Goal: Navigation & Orientation: Understand site structure

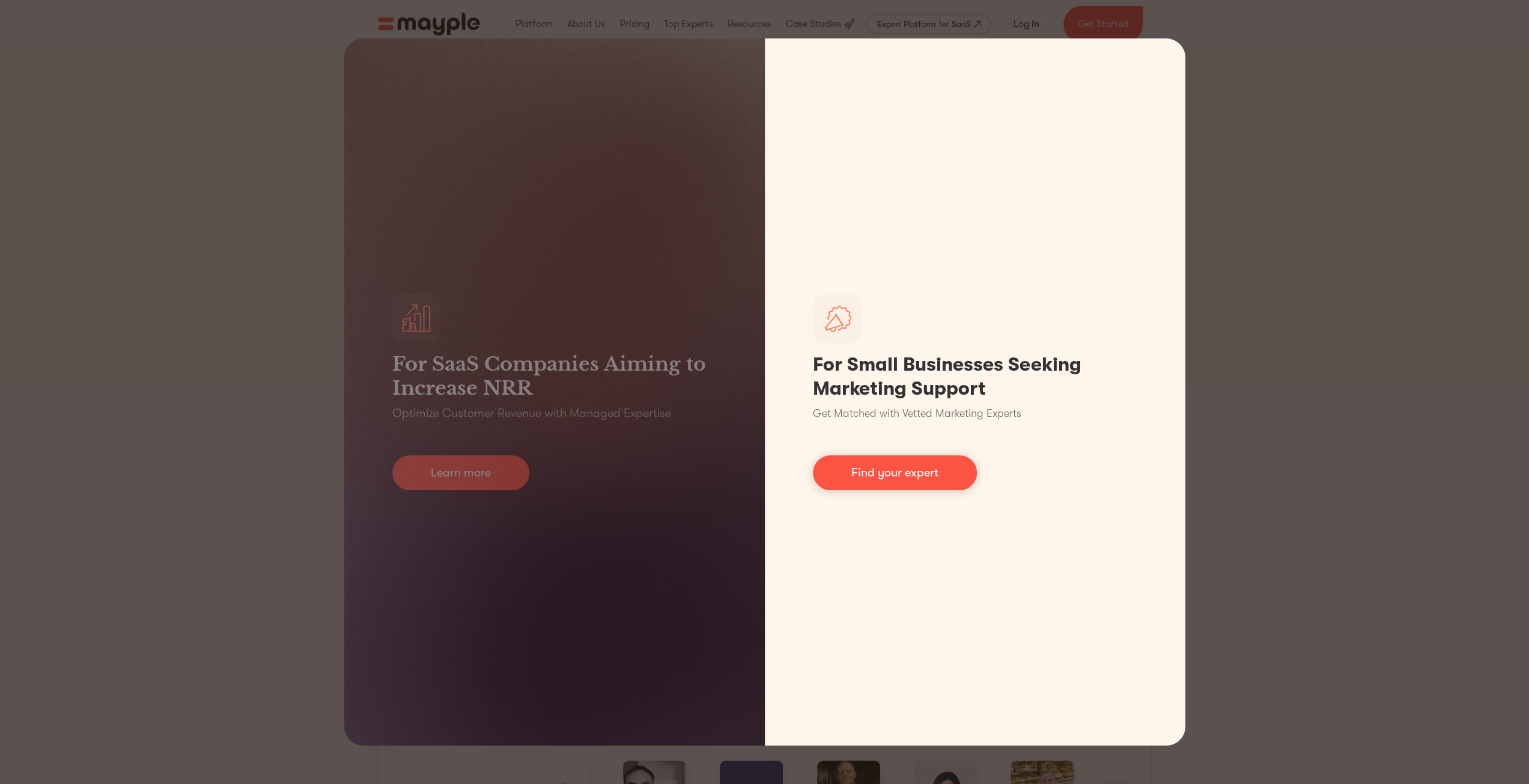
click at [1281, 70] on div "For SaaS Companies Aiming to Increase NRR Optimize Customer Revenue with Manage…" at bounding box center [764, 392] width 1529 height 784
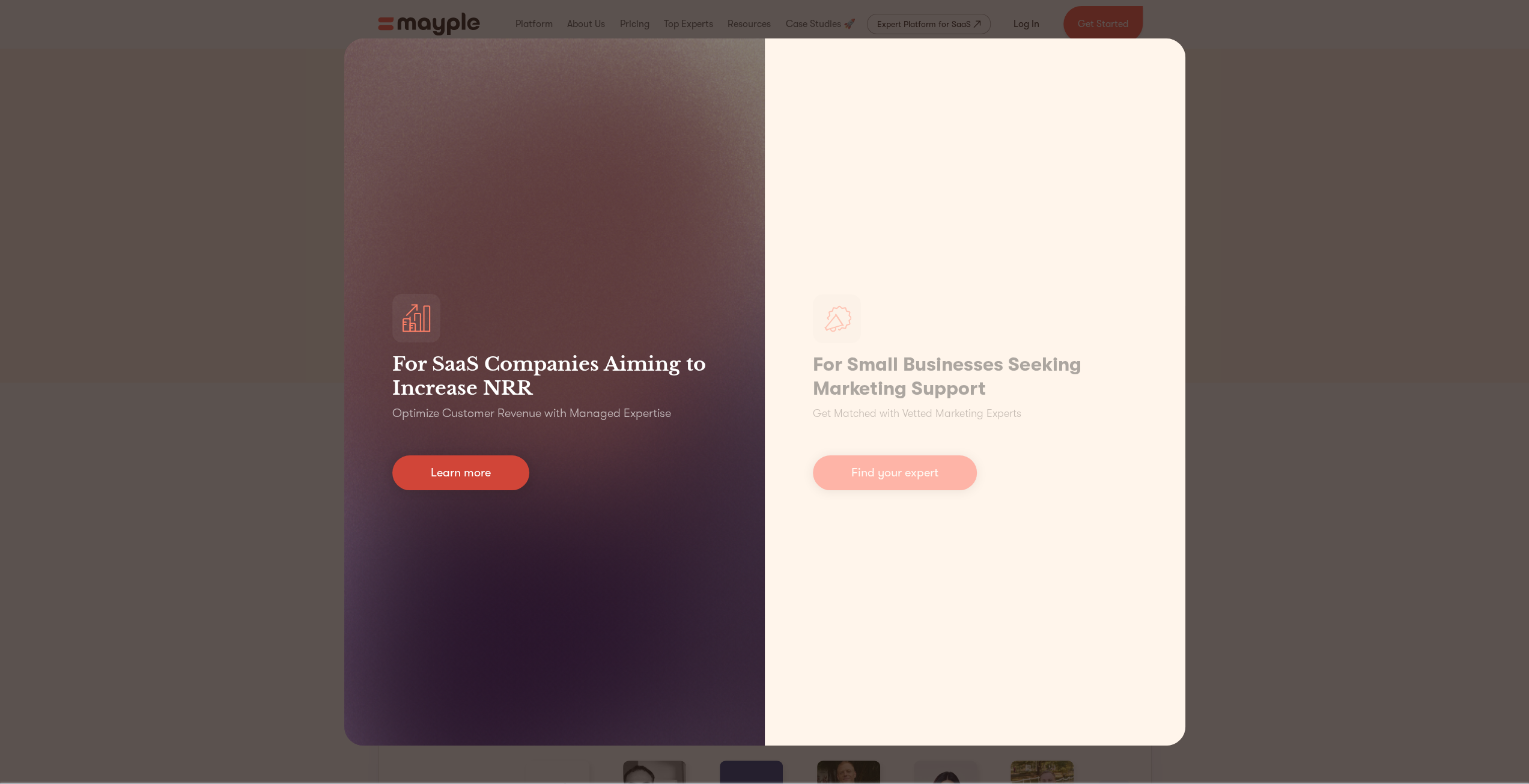
click at [455, 472] on link "Learn more" at bounding box center [461, 472] width 137 height 35
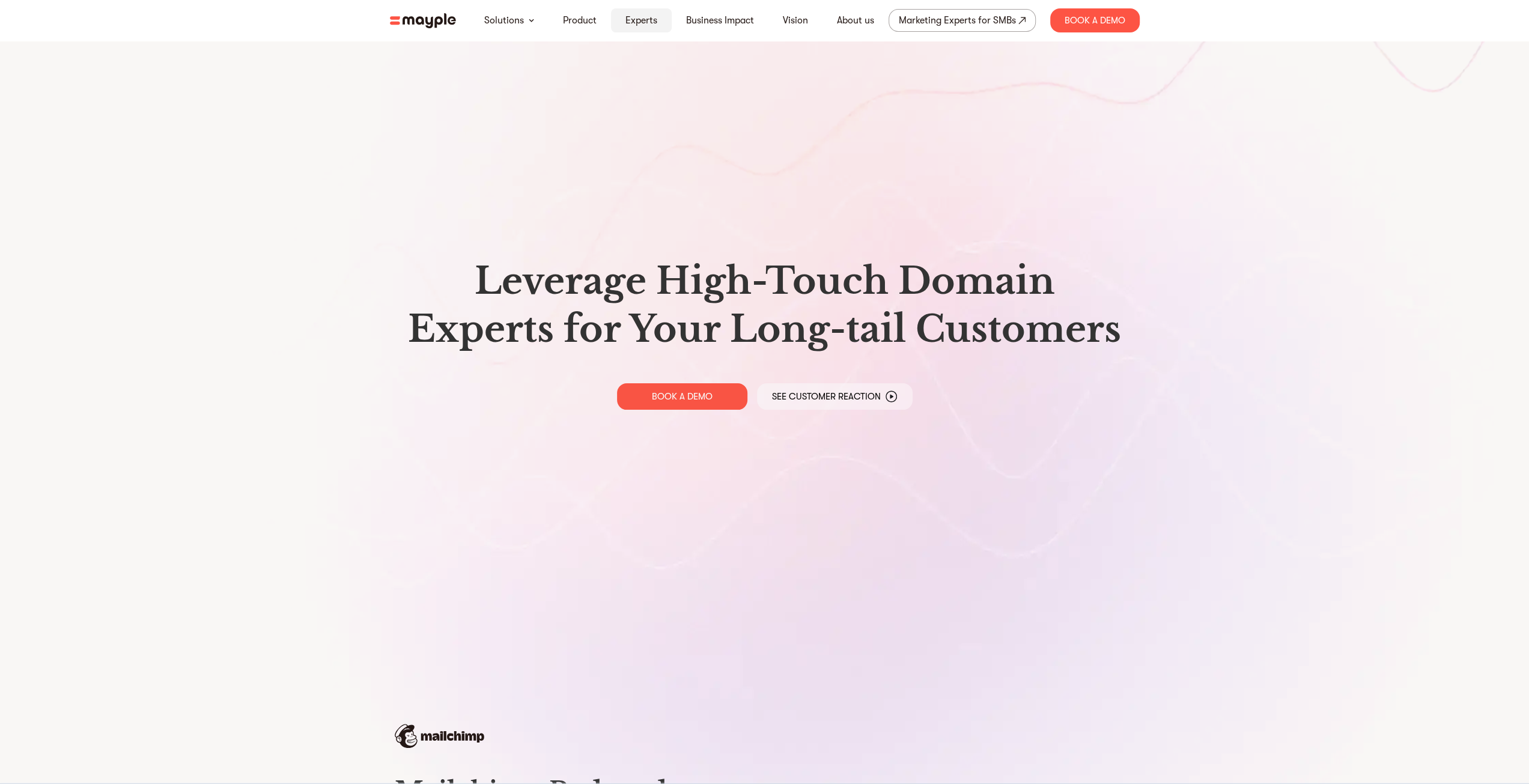
click at [650, 20] on link "Experts" at bounding box center [641, 21] width 31 height 14
click at [845, 24] on link "About us" at bounding box center [855, 21] width 37 height 14
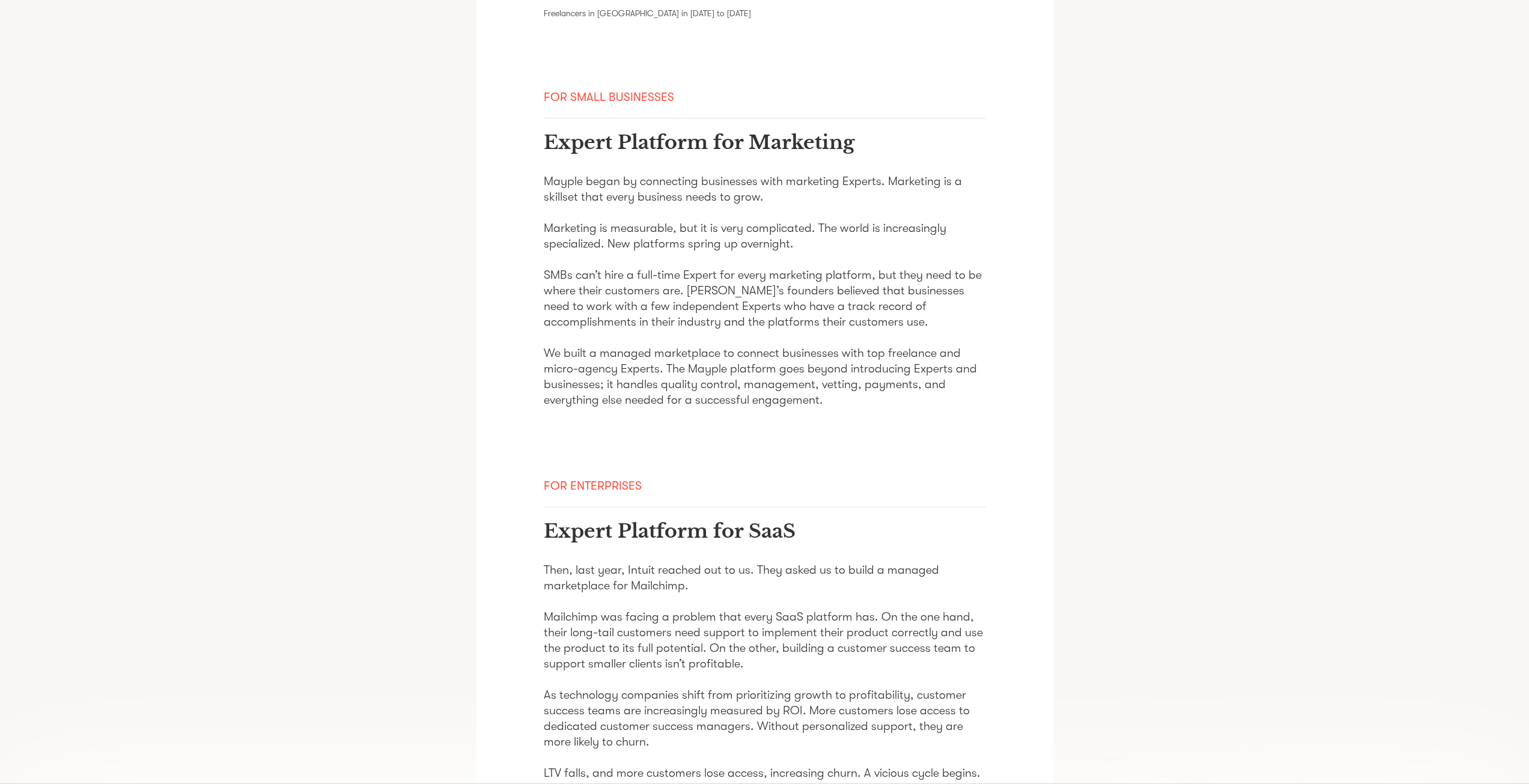
scroll to position [841, 0]
